Goal: Find specific page/section: Find specific page/section

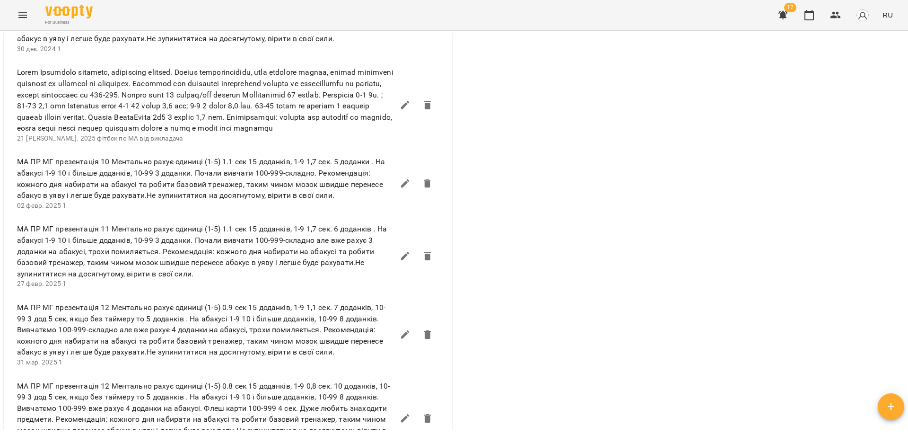
scroll to position [615, 0]
click at [21, 15] on icon "Menu" at bounding box center [22, 15] width 9 height 6
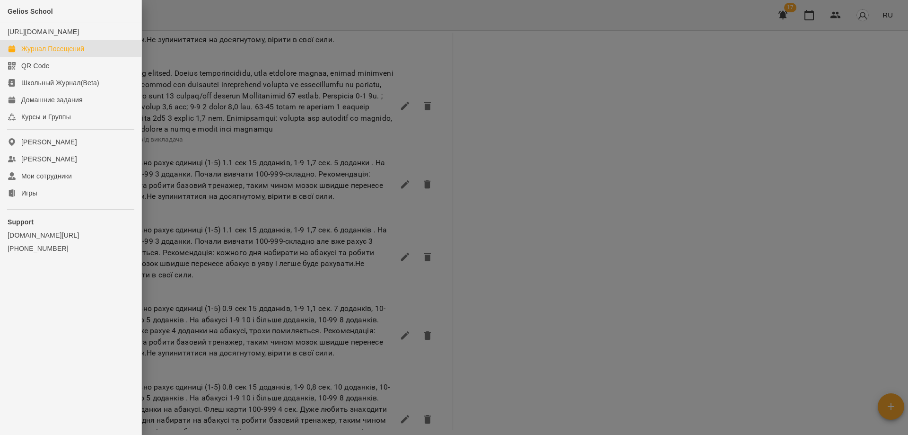
click at [37, 53] on div "Журнал Посещений" at bounding box center [52, 48] width 63 height 9
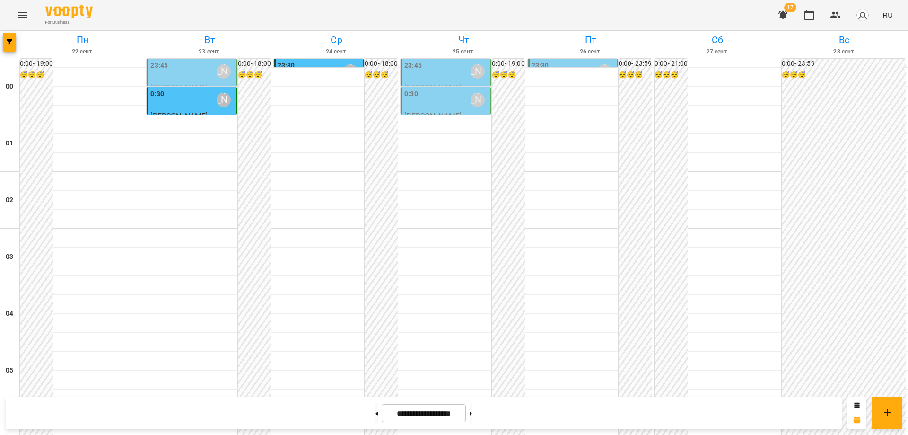
scroll to position [1028, 0]
click at [376, 411] on button at bounding box center [377, 413] width 2 height 21
type input "**********"
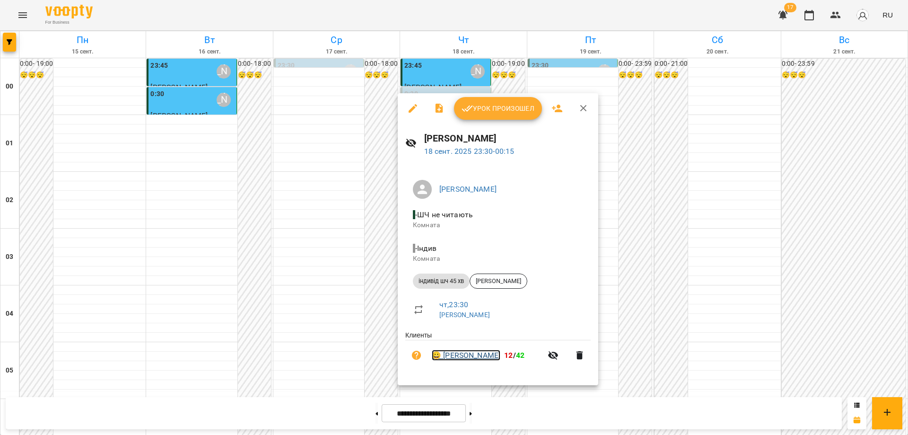
click at [475, 358] on link "😀 [PERSON_NAME]" at bounding box center [466, 355] width 69 height 11
